Goal: Information Seeking & Learning: Check status

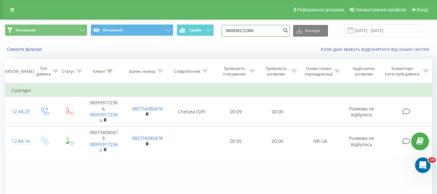
click at [251, 32] on input "380939172366" at bounding box center [255, 31] width 69 height 12
click at [249, 32] on input "380939172366" at bounding box center [255, 31] width 69 height 12
paste input "66699664"
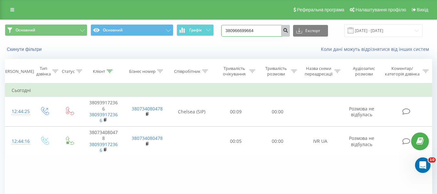
type input "380966699664"
click at [288, 29] on icon "submit" at bounding box center [286, 30] width 6 height 4
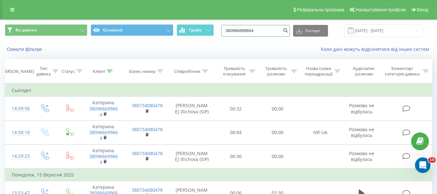
click at [258, 34] on input "380966699664" at bounding box center [255, 31] width 69 height 12
click at [259, 33] on input "380966699664" at bounding box center [255, 31] width 69 height 12
paste input "2397000"
type input "380962397000"
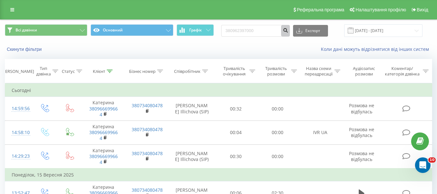
click at [290, 30] on button "submit" at bounding box center [285, 31] width 9 height 12
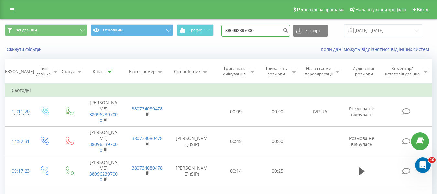
click at [241, 30] on input "380962397000" at bounding box center [255, 31] width 69 height 12
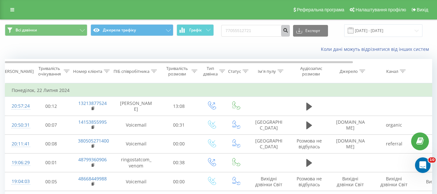
type input "77055512721"
click at [288, 31] on icon "submit" at bounding box center [286, 30] width 6 height 4
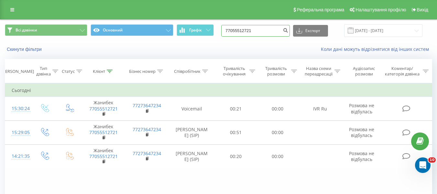
click at [262, 34] on input "77055512721" at bounding box center [255, 31] width 69 height 12
click at [262, 33] on input "77055512721" at bounding box center [255, 31] width 69 height 12
paste input "380991649003"
type input "380991649003"
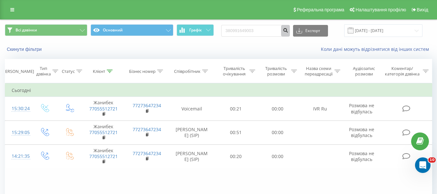
click at [288, 31] on icon "submit" at bounding box center [286, 30] width 6 height 4
